Goal: Task Accomplishment & Management: Manage account settings

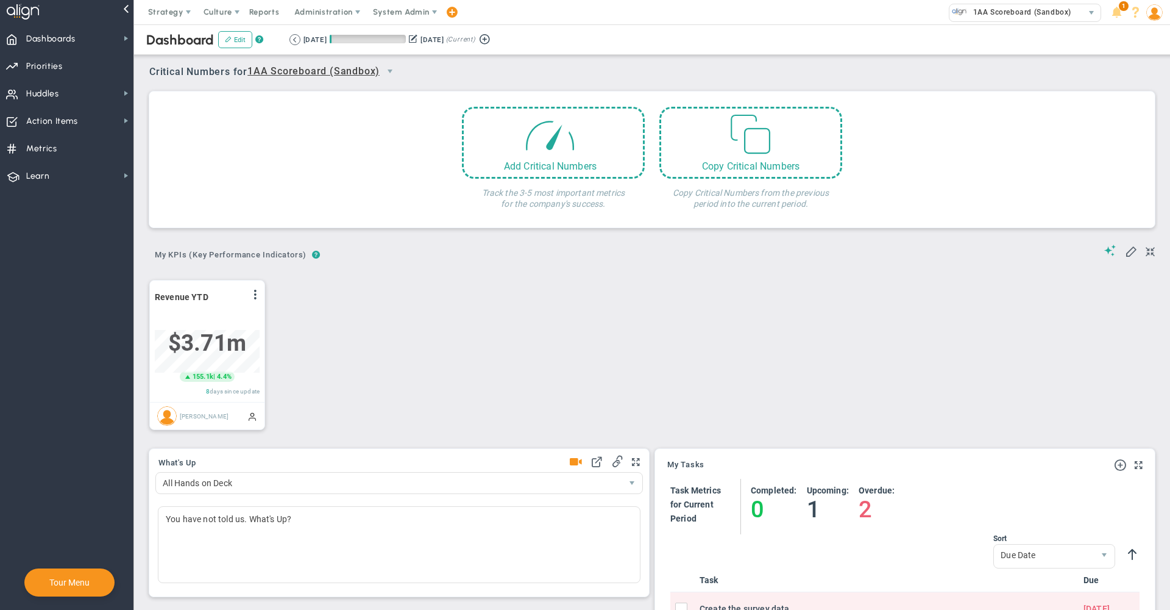
click at [426, 10] on span "System Admin" at bounding box center [401, 11] width 57 height 9
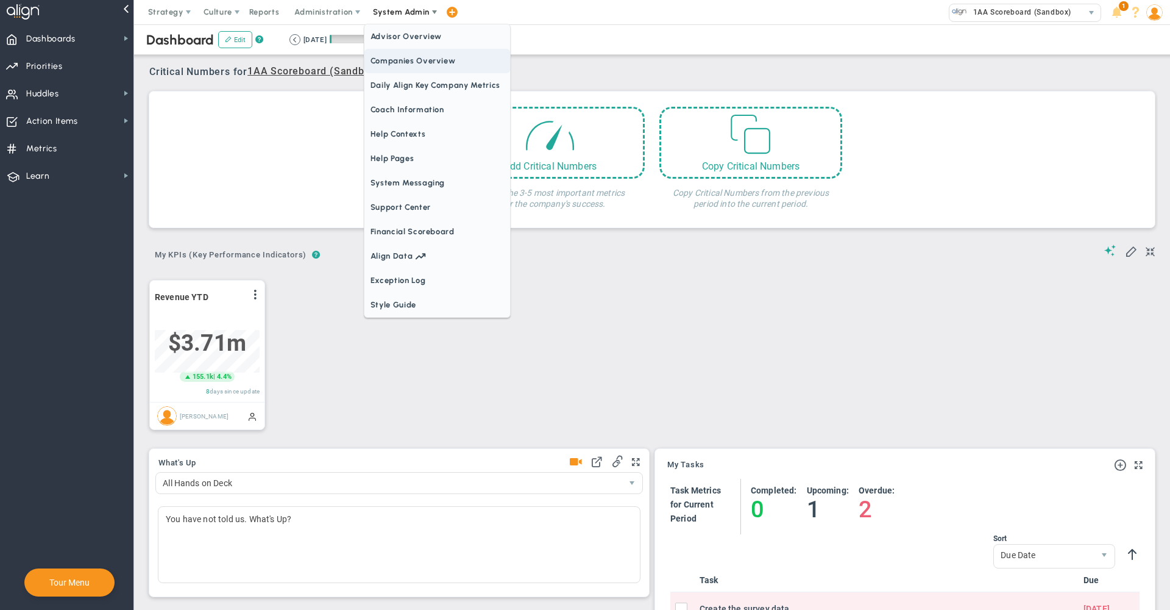
click at [414, 57] on span "Companies Overview" at bounding box center [438, 61] width 146 height 24
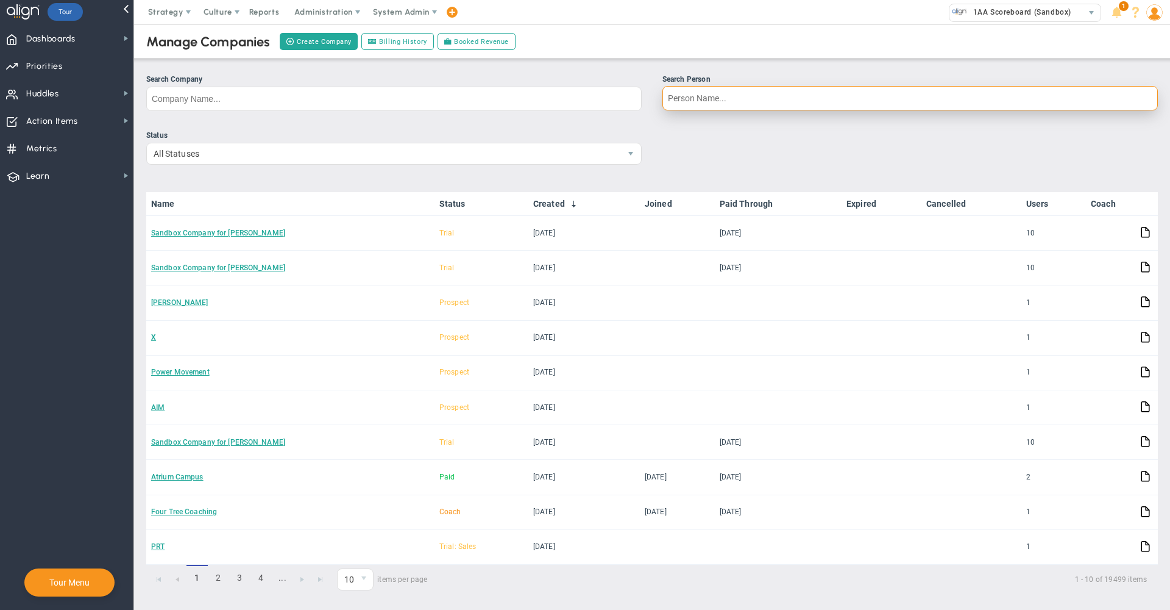
click at [683, 102] on input "Search Person" at bounding box center [911, 98] width 496 height 24
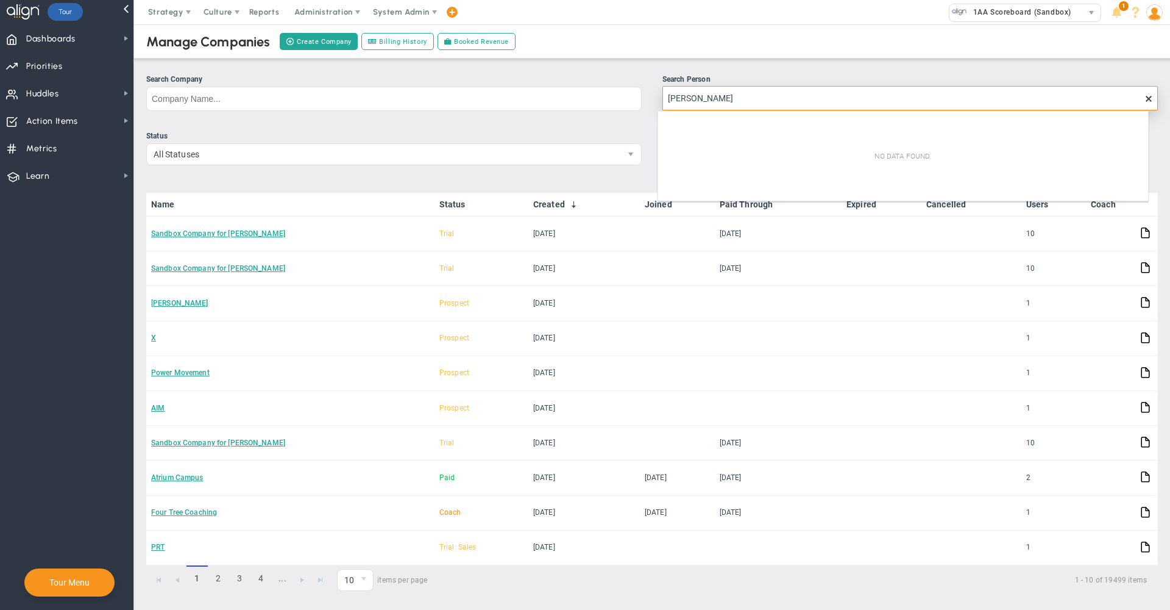
click at [695, 100] on input "[PERSON_NAME]" at bounding box center [911, 98] width 496 height 24
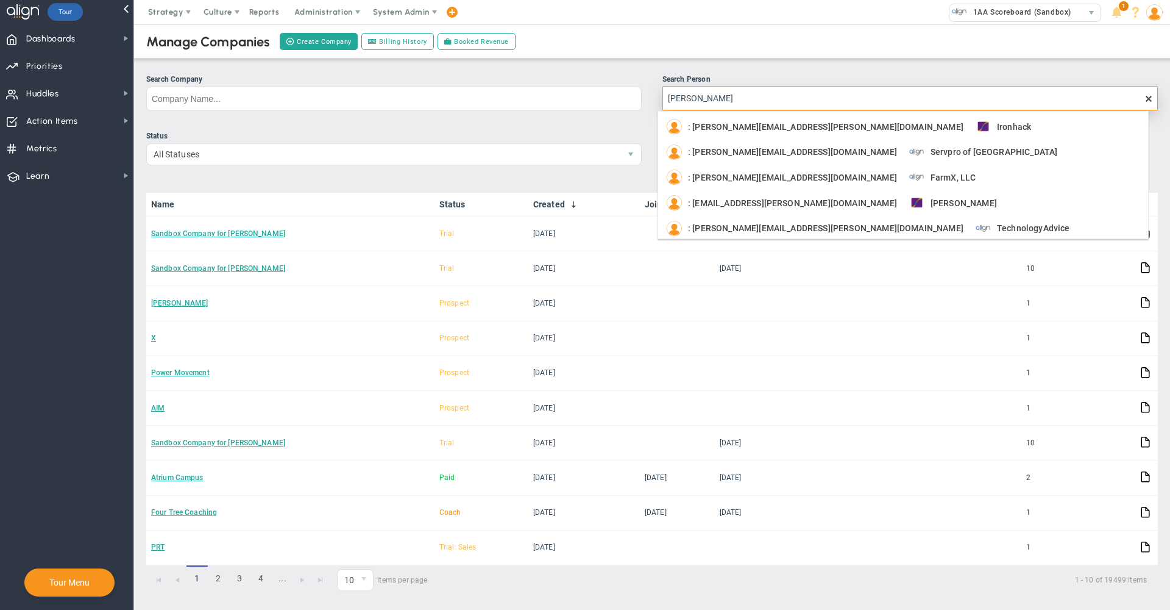
type input "[PERSON_NAME]"
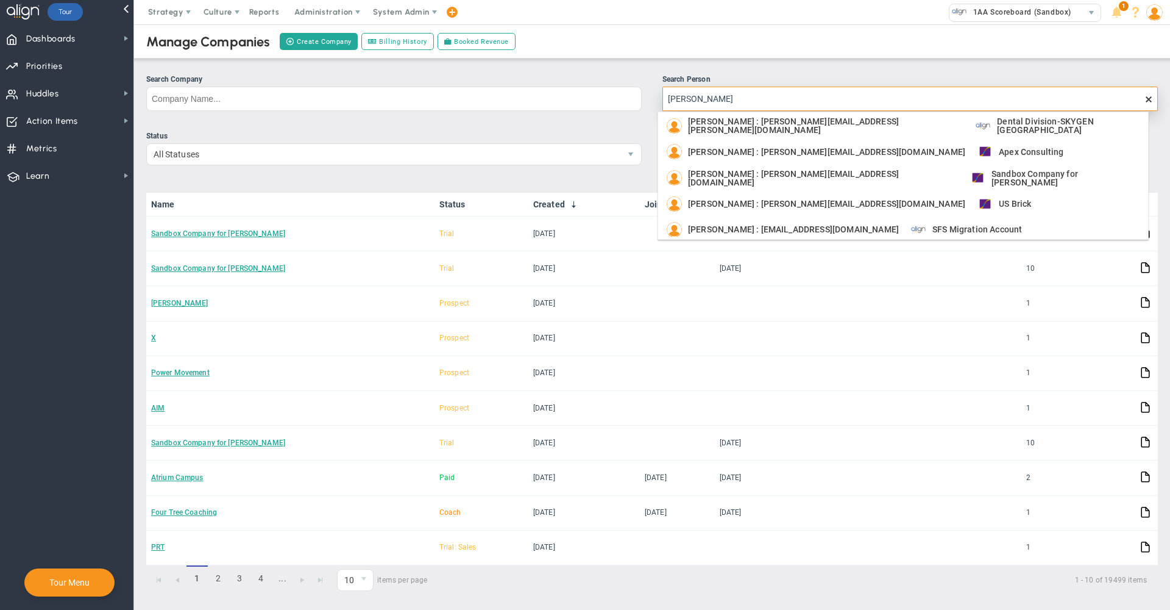
scroll to position [82, 0]
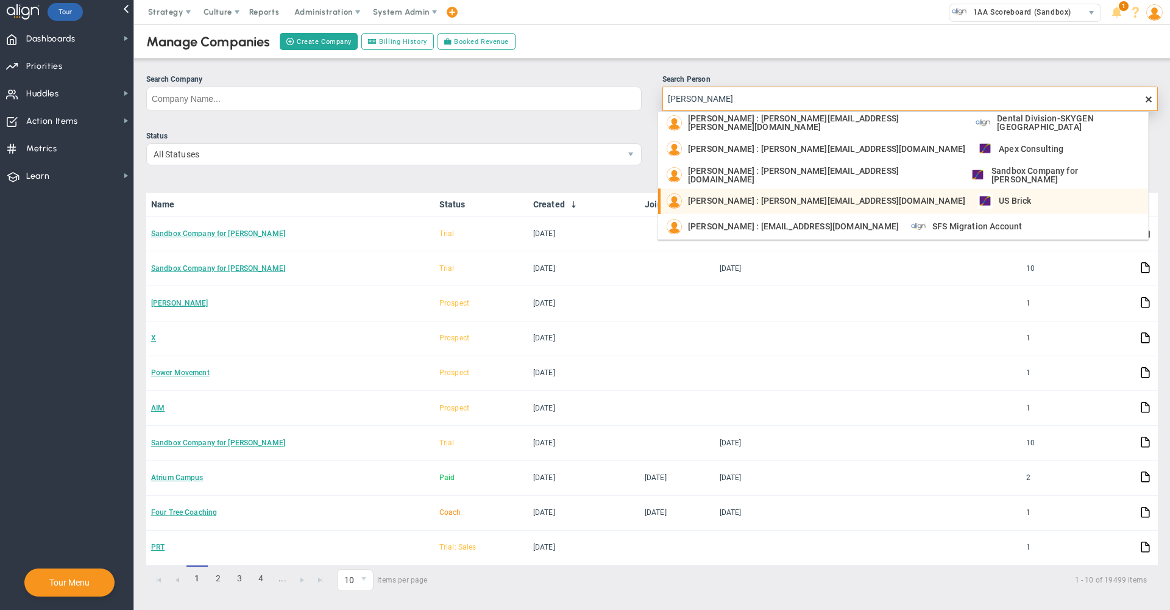
click at [933, 199] on div "[PERSON_NAME] : [PERSON_NAME][EMAIL_ADDRESS][DOMAIN_NAME] US Brick" at bounding box center [904, 200] width 475 height 15
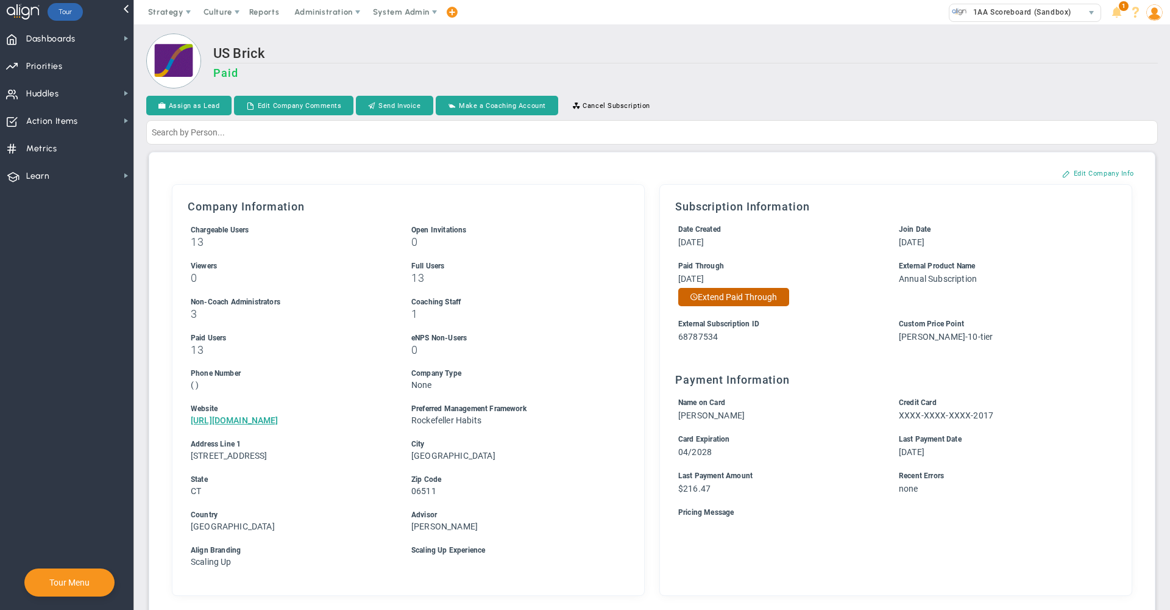
click at [705, 304] on button "Extend Paid Through" at bounding box center [733, 297] width 111 height 18
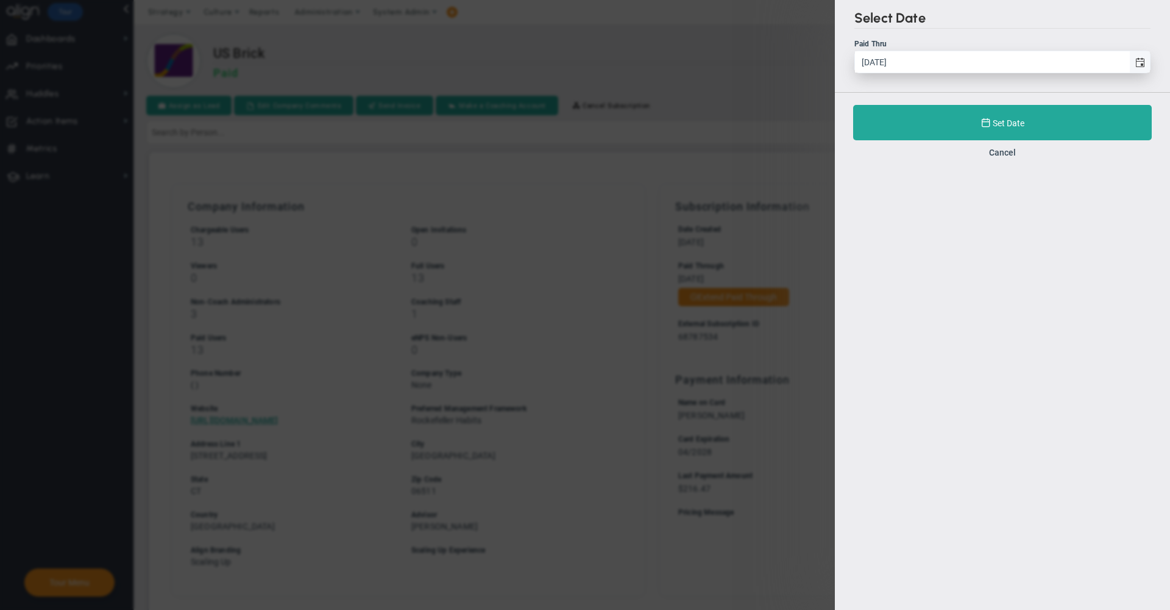
click at [1138, 60] on span "select" at bounding box center [1141, 63] width 10 height 10
click at [1129, 60] on input "[DATE]" at bounding box center [992, 61] width 274 height 21
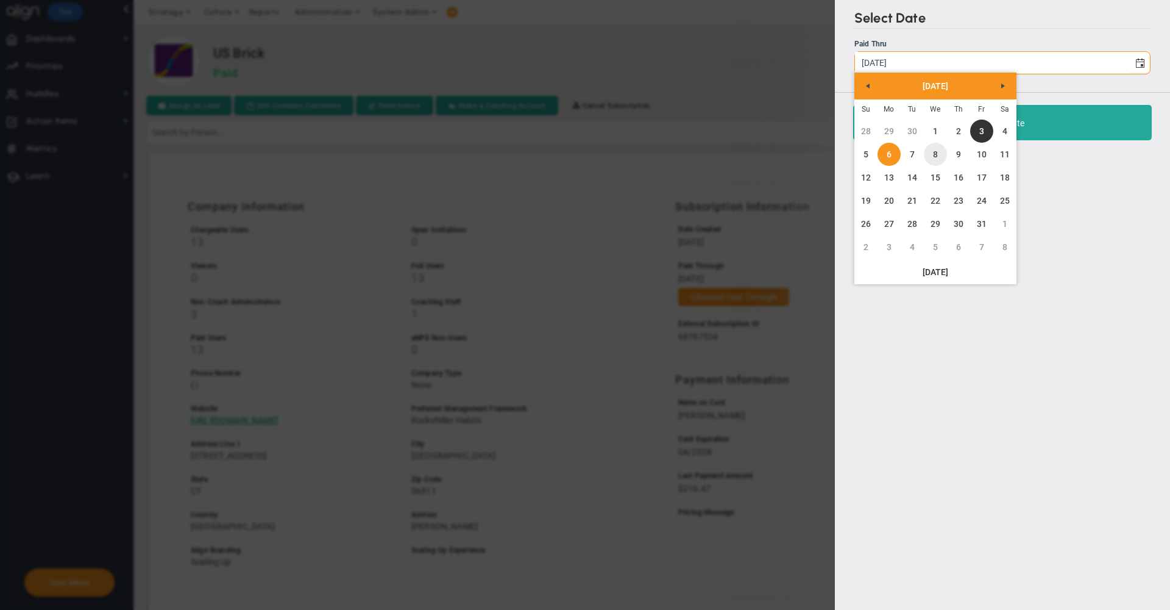
click at [934, 158] on link "8" at bounding box center [935, 154] width 23 height 23
type input "[DATE]"
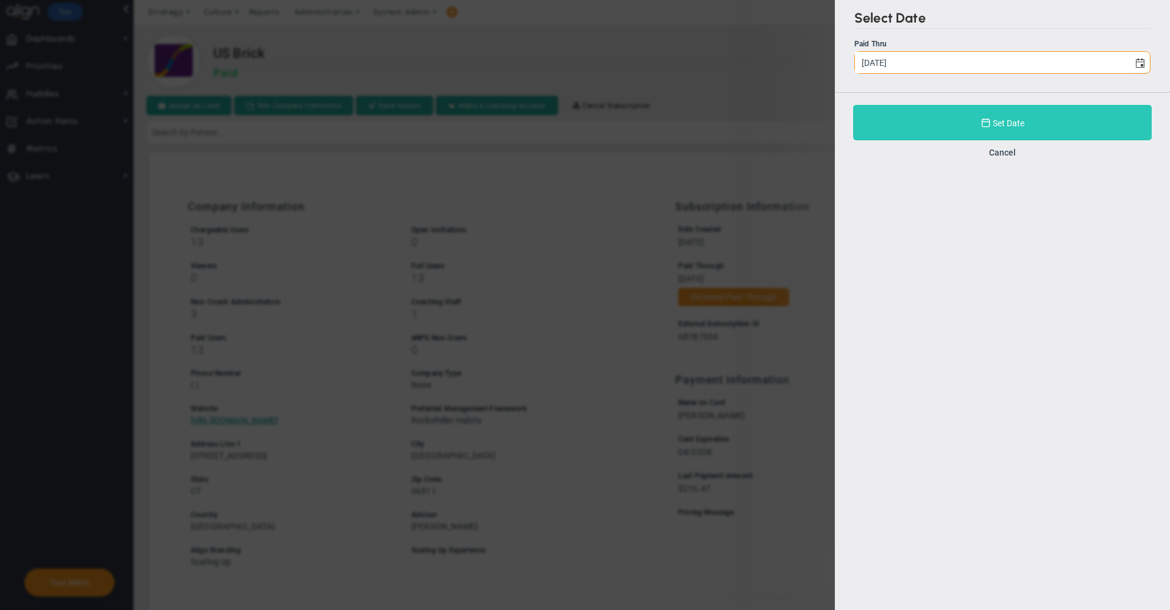
click at [918, 134] on button "Set Date" at bounding box center [1002, 122] width 299 height 35
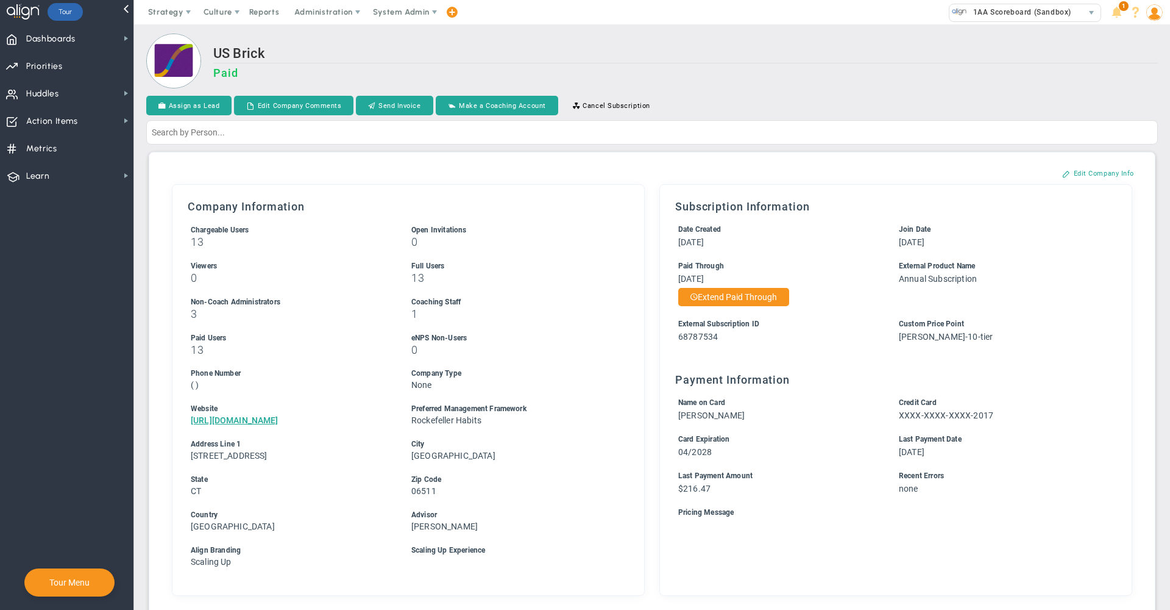
click at [740, 41] on div "US Brick Paid" at bounding box center [652, 62] width 1012 height 57
click at [739, 41] on div "US Brick Paid" at bounding box center [652, 62] width 1012 height 57
